Goal: Task Accomplishment & Management: Manage account settings

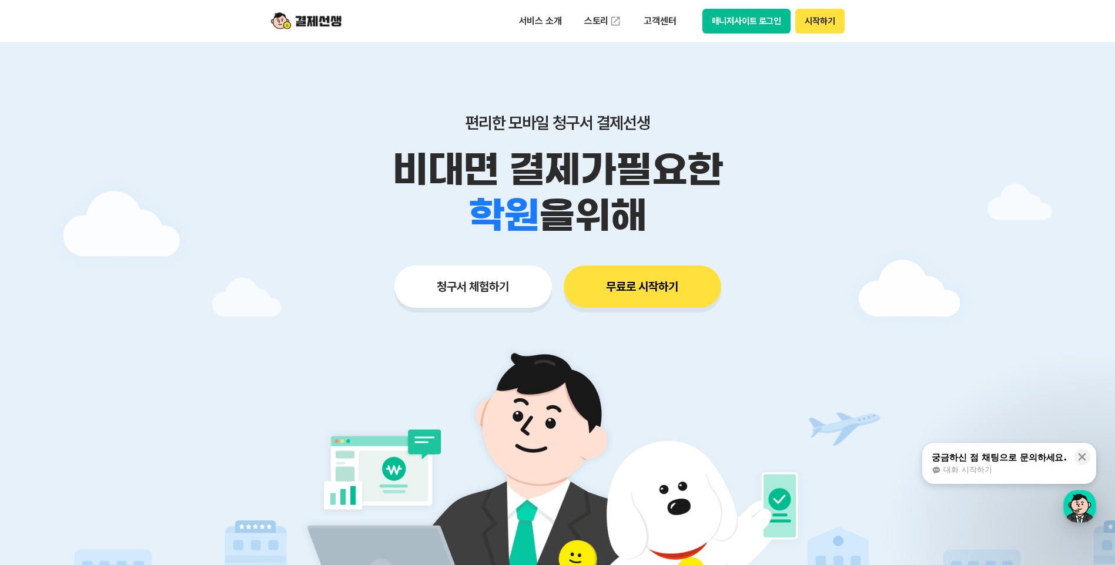
click at [756, 22] on button "매니저사이트 로그인" at bounding box center [746, 21] width 89 height 25
click at [746, 14] on button "매니저사이트 로그인" at bounding box center [746, 21] width 89 height 25
click at [735, 26] on button "매니저사이트 로그인" at bounding box center [746, 21] width 89 height 25
